Goal: Task Accomplishment & Management: Use online tool/utility

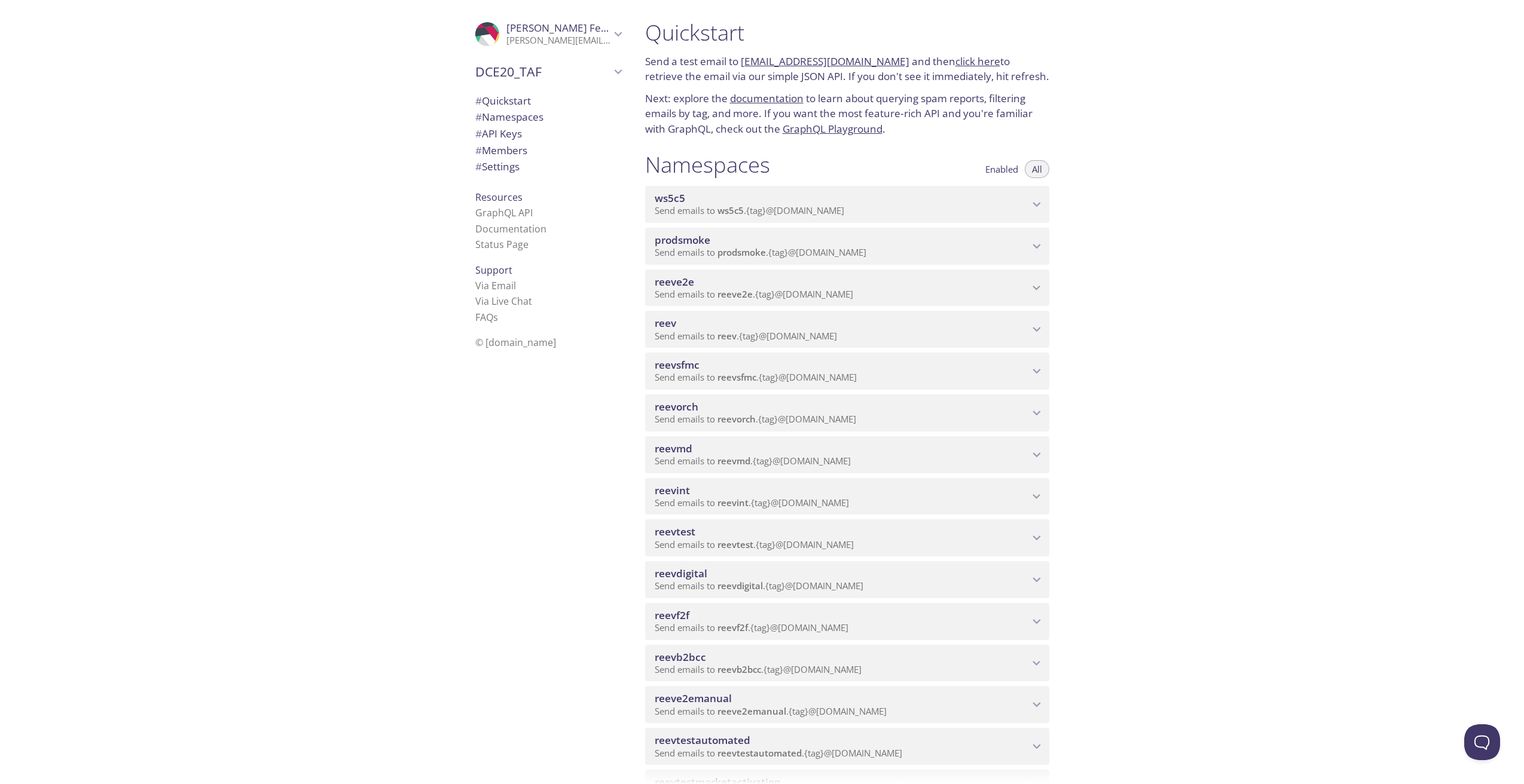
click at [751, 575] on span "reevdigital" at bounding box center [842, 573] width 374 height 14
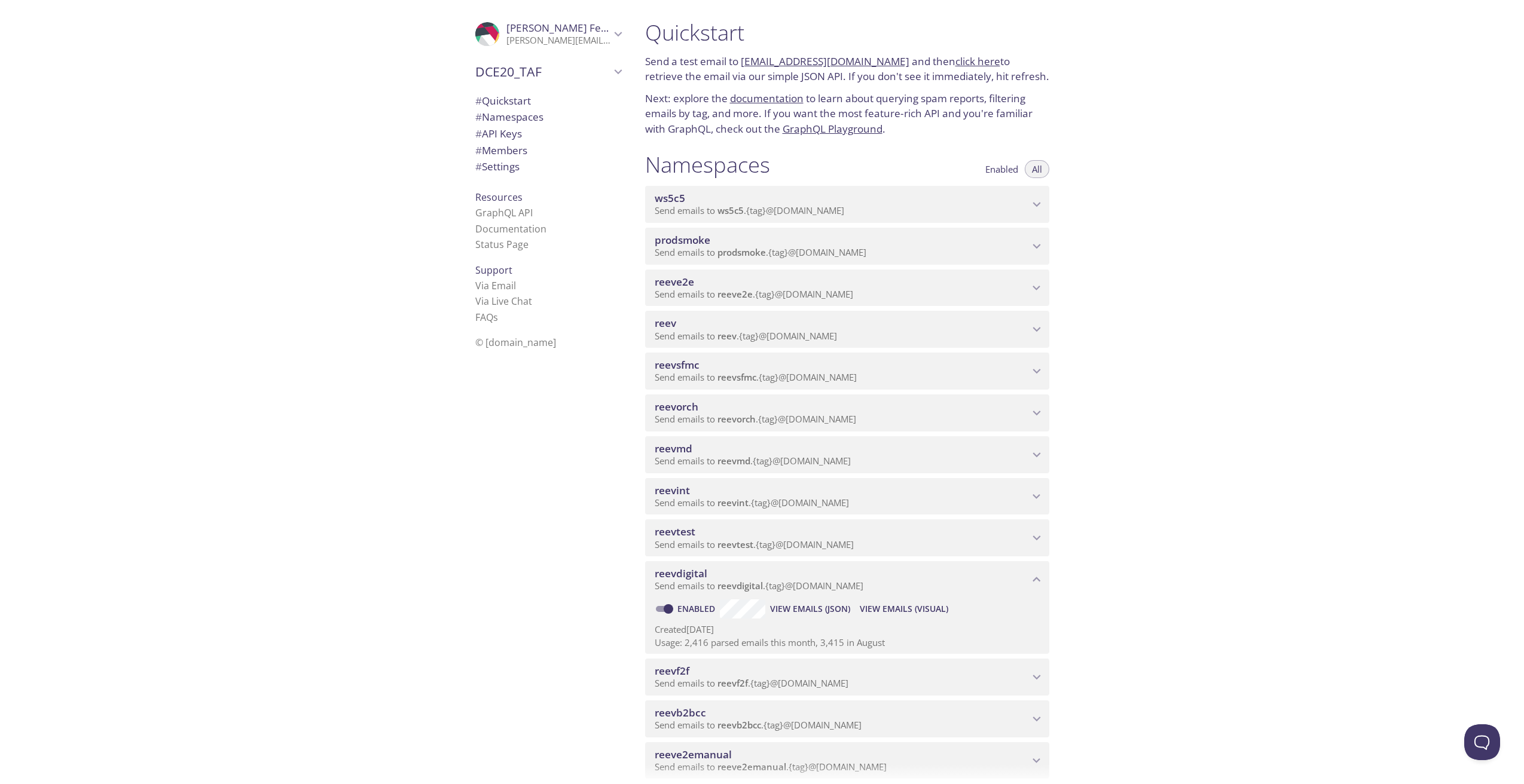
click at [894, 609] on span "View Emails (Visual)" at bounding box center [904, 608] width 89 height 14
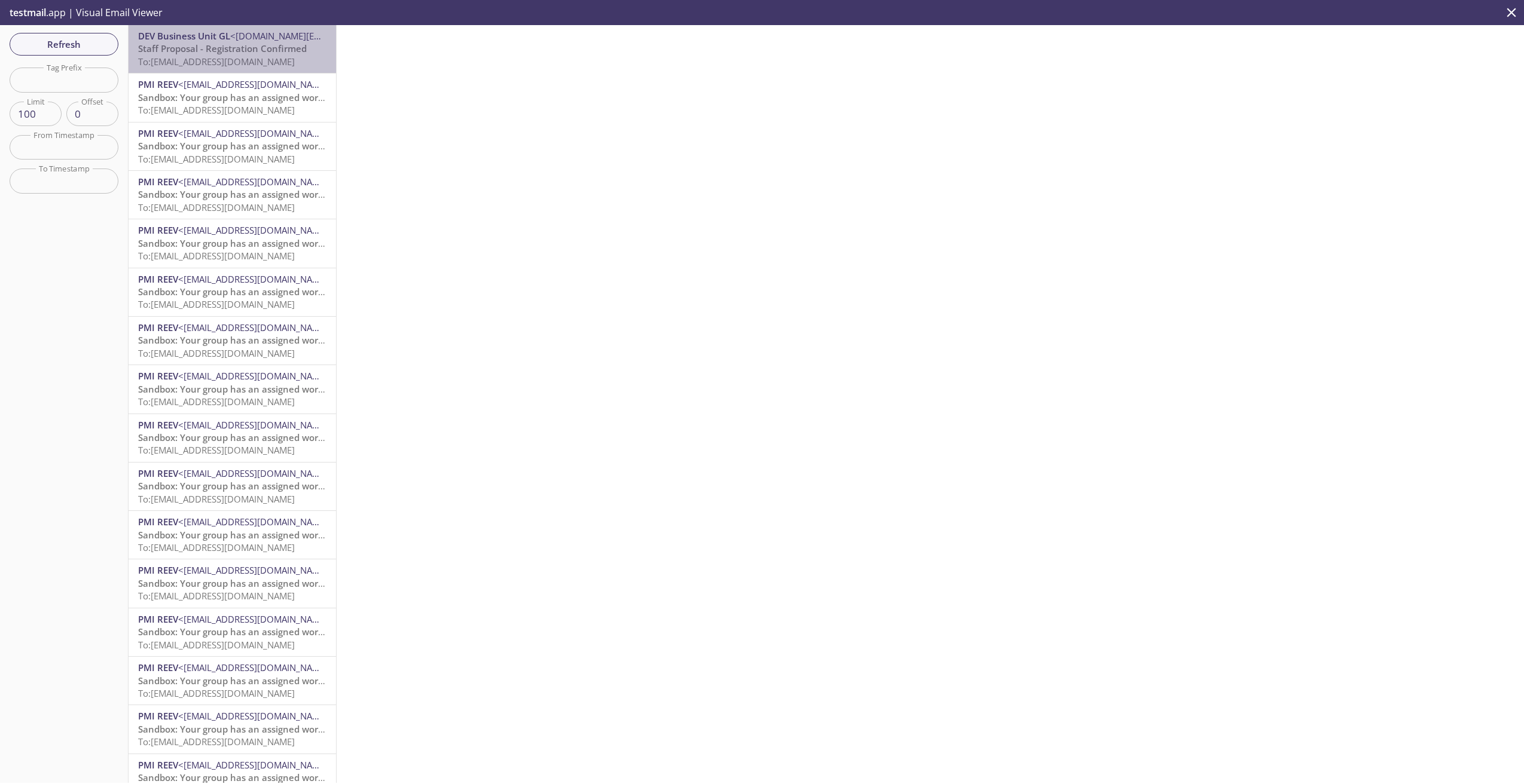
click at [232, 60] on span "To: [EMAIL_ADDRESS][DOMAIN_NAME]" at bounding box center [216, 62] width 157 height 12
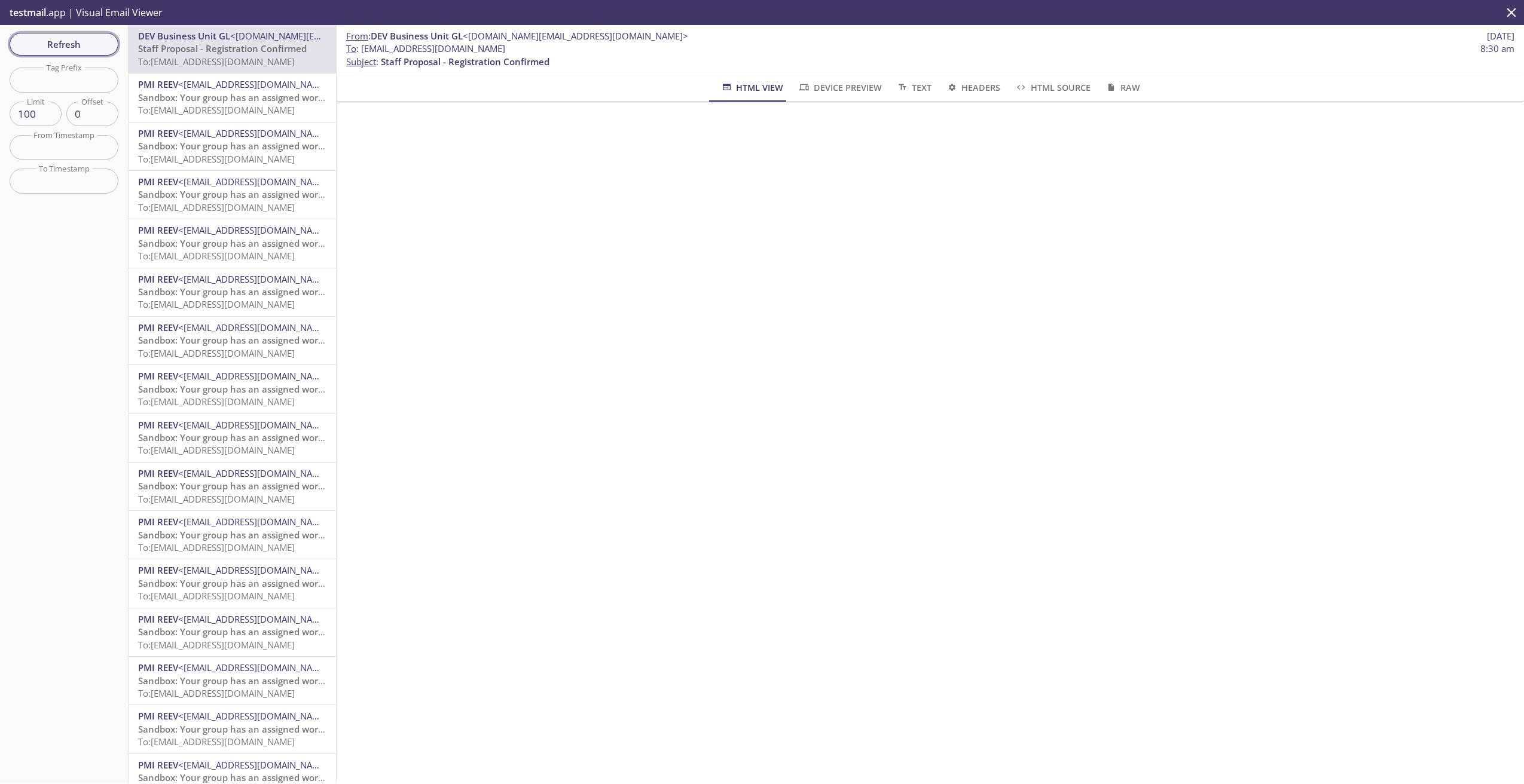
click at [79, 48] on span "Refresh" at bounding box center [64, 44] width 90 height 15
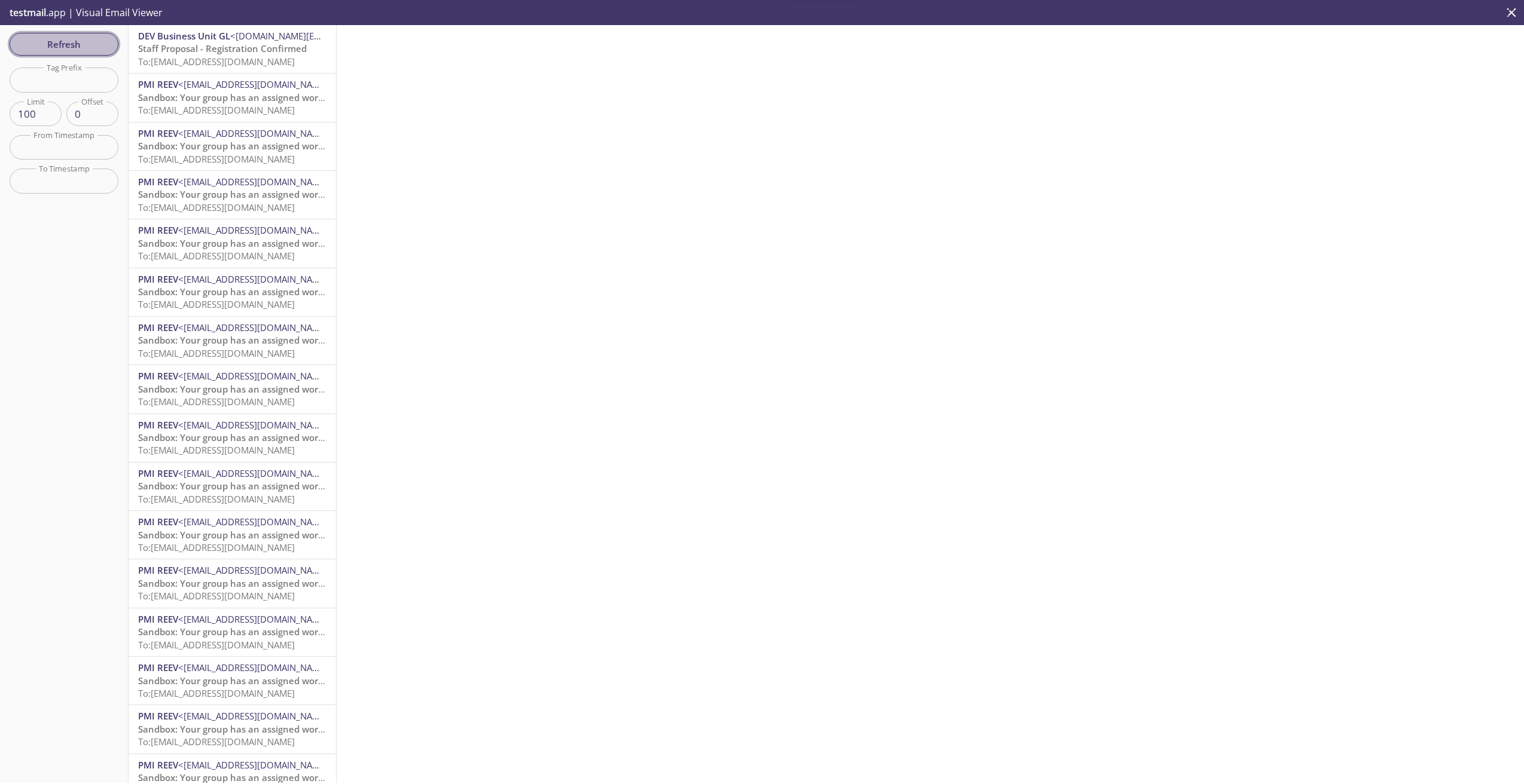
click at [79, 48] on span "Refresh" at bounding box center [64, 44] width 90 height 15
